Goal: Transaction & Acquisition: Obtain resource

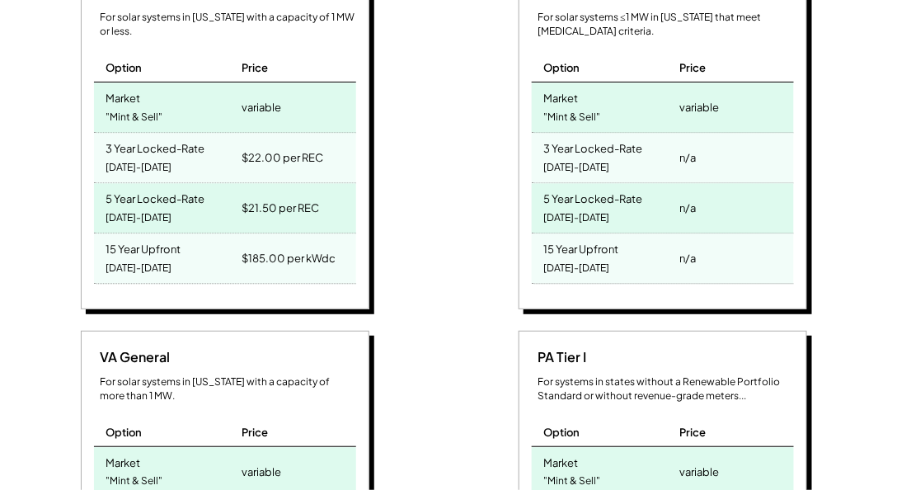
scroll to position [271, 687]
drag, startPoint x: 355, startPoint y: 226, endPoint x: 109, endPoint y: 220, distance: 246.5
click at [109, 220] on div "VA Distributed For solar systems in [US_STATE] with a capacity of 1 MW or less.…" at bounding box center [225, 138] width 288 height 343
click at [109, 237] on div "15 Year Upfront" at bounding box center [143, 246] width 75 height 19
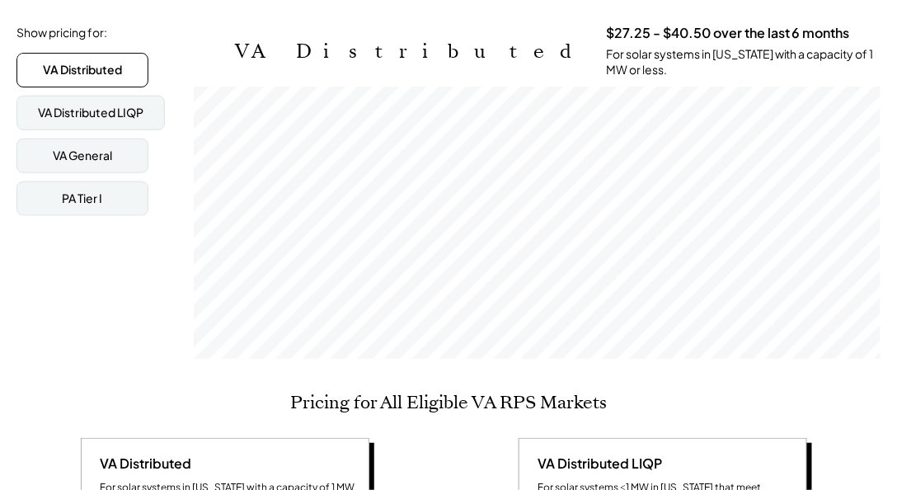
scroll to position [0, 0]
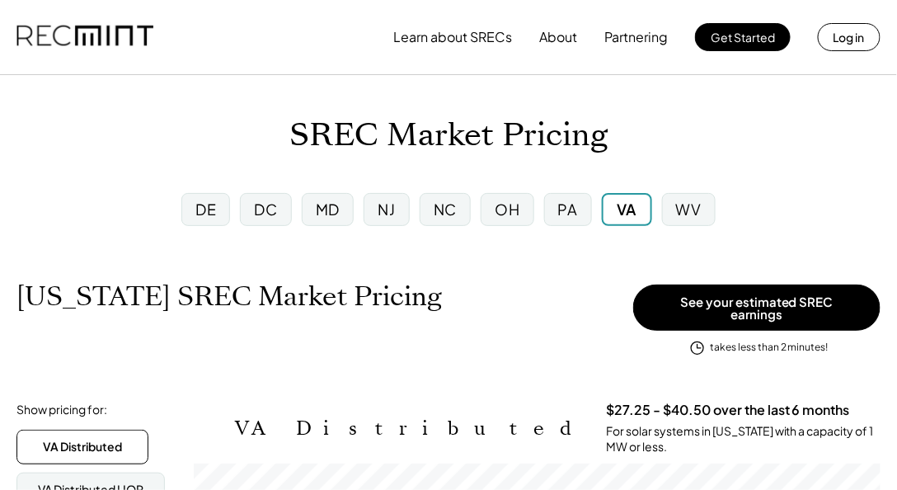
click at [832, 18] on div "Learn about SRECs About Partnering Get Started Log in" at bounding box center [448, 37] width 897 height 74
click at [836, 32] on button "Log in" at bounding box center [849, 37] width 63 height 28
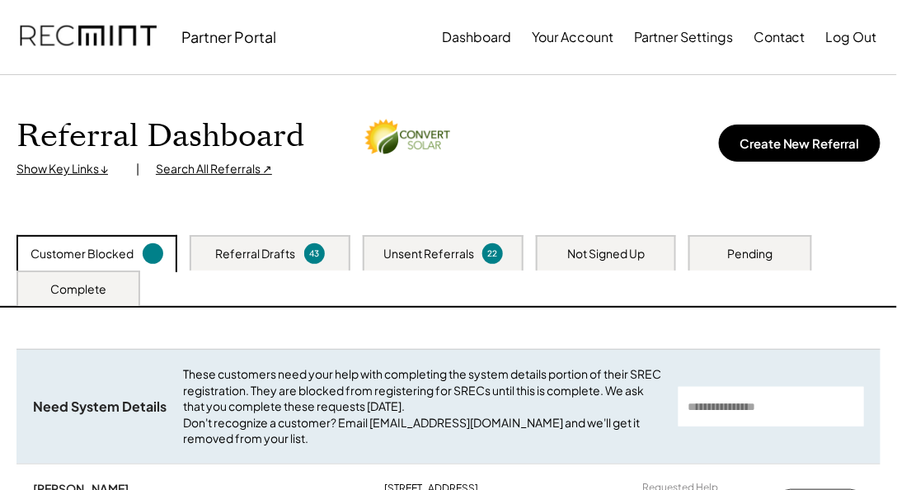
click at [461, 252] on div "Unsent Referrals" at bounding box center [428, 254] width 91 height 16
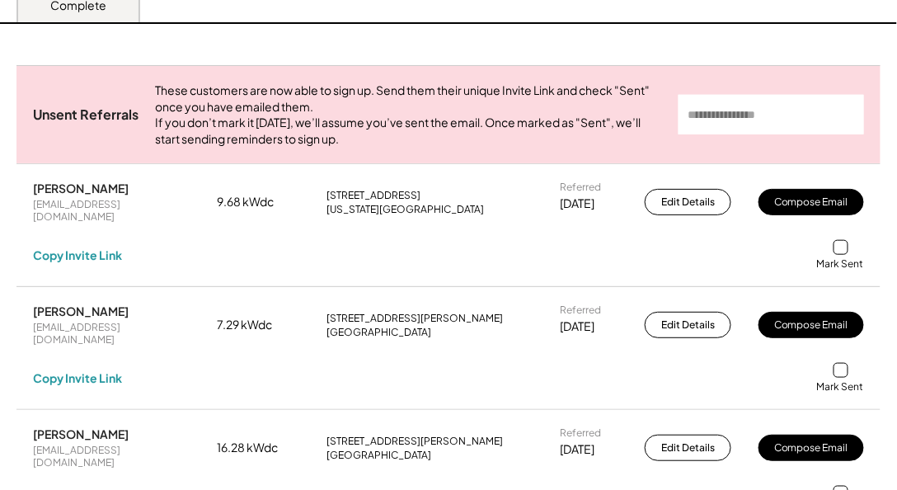
scroll to position [330, 0]
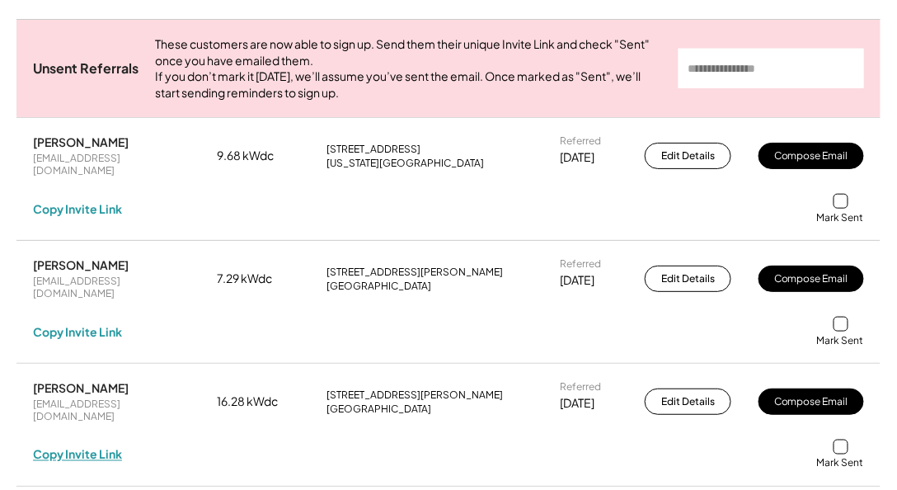
click at [83, 447] on div "Copy Invite Link" at bounding box center [77, 454] width 89 height 15
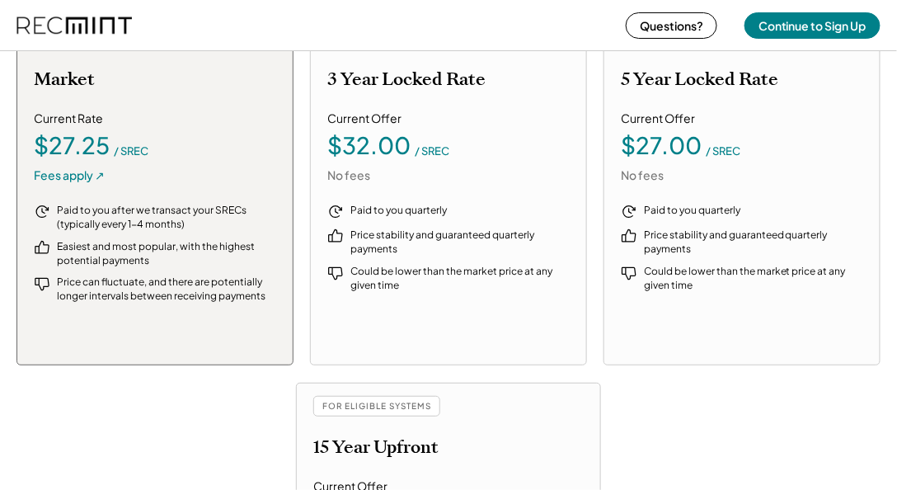
scroll to position [2166, 0]
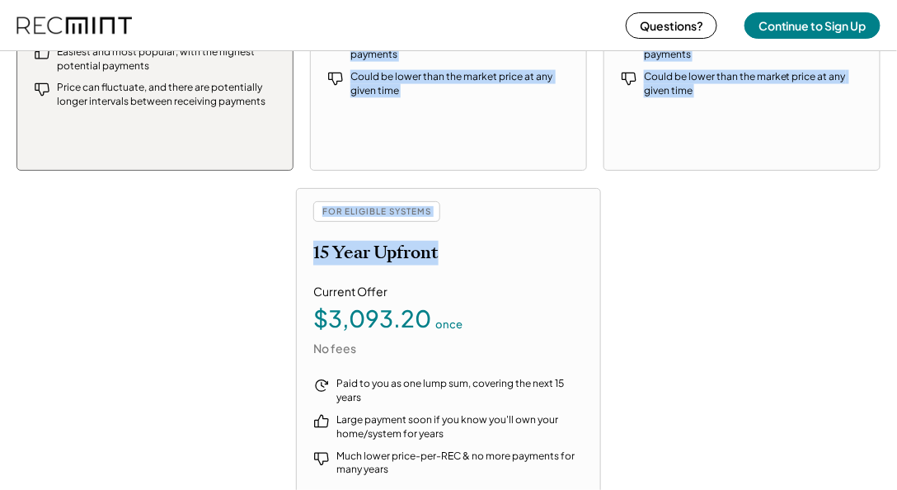
drag, startPoint x: 478, startPoint y: 251, endPoint x: 214, endPoint y: 255, distance: 263.8
click at [209, 255] on div "DEFAULT Market Current Rate $27.25 / SREC Fees apply ↗ Paid to you after we tra…" at bounding box center [448, 180] width 864 height 720
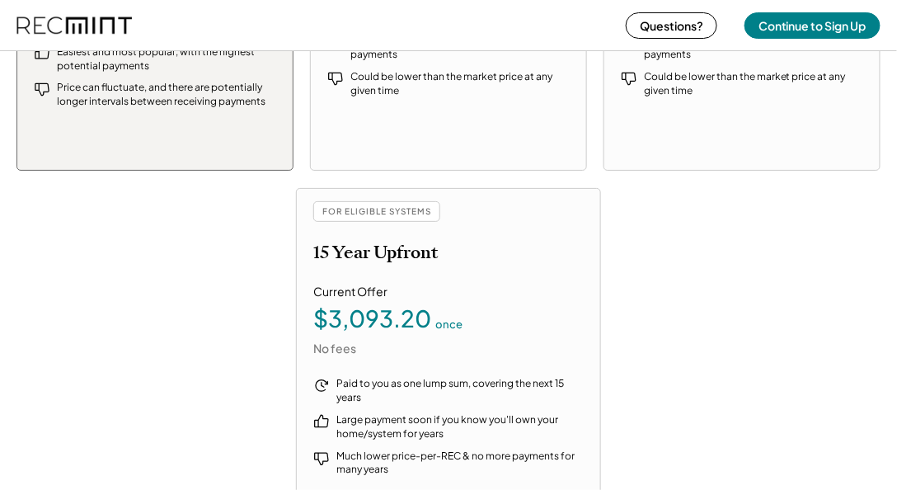
click at [461, 284] on div "Current Offer $3,093.20 once No fees" at bounding box center [448, 320] width 270 height 73
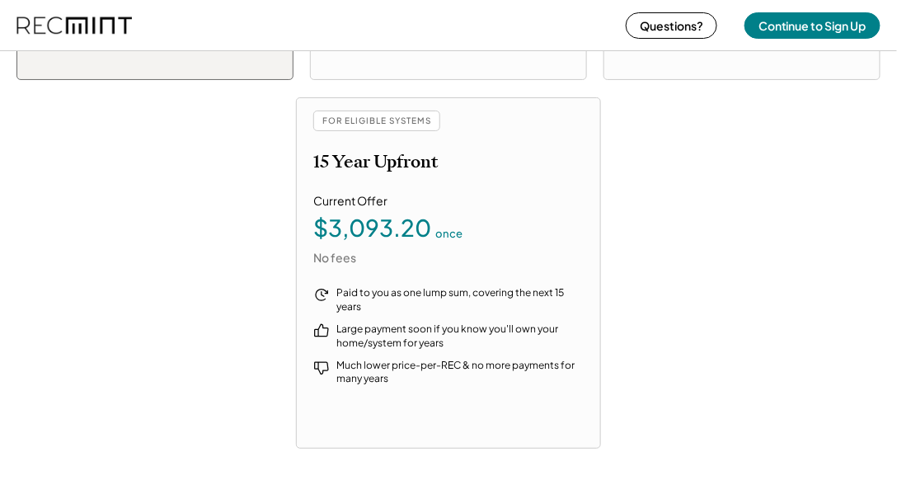
scroll to position [2119, 0]
